Goal: Information Seeking & Learning: Understand process/instructions

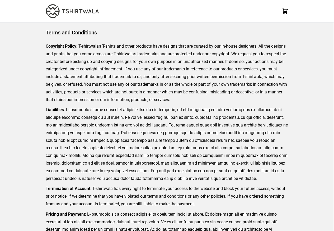
scroll to position [130, 0]
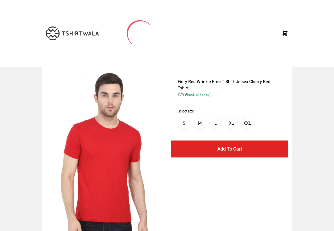
click at [92, 219] on img at bounding box center [107, 162] width 122 height 183
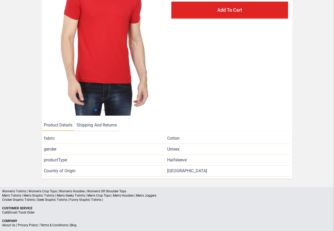
scroll to position [114, 0]
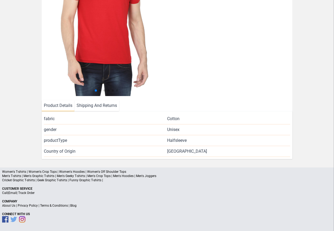
click at [92, 107] on li "Shipping And Returns" at bounding box center [97, 105] width 45 height 11
